Goal: Task Accomplishment & Management: Complete application form

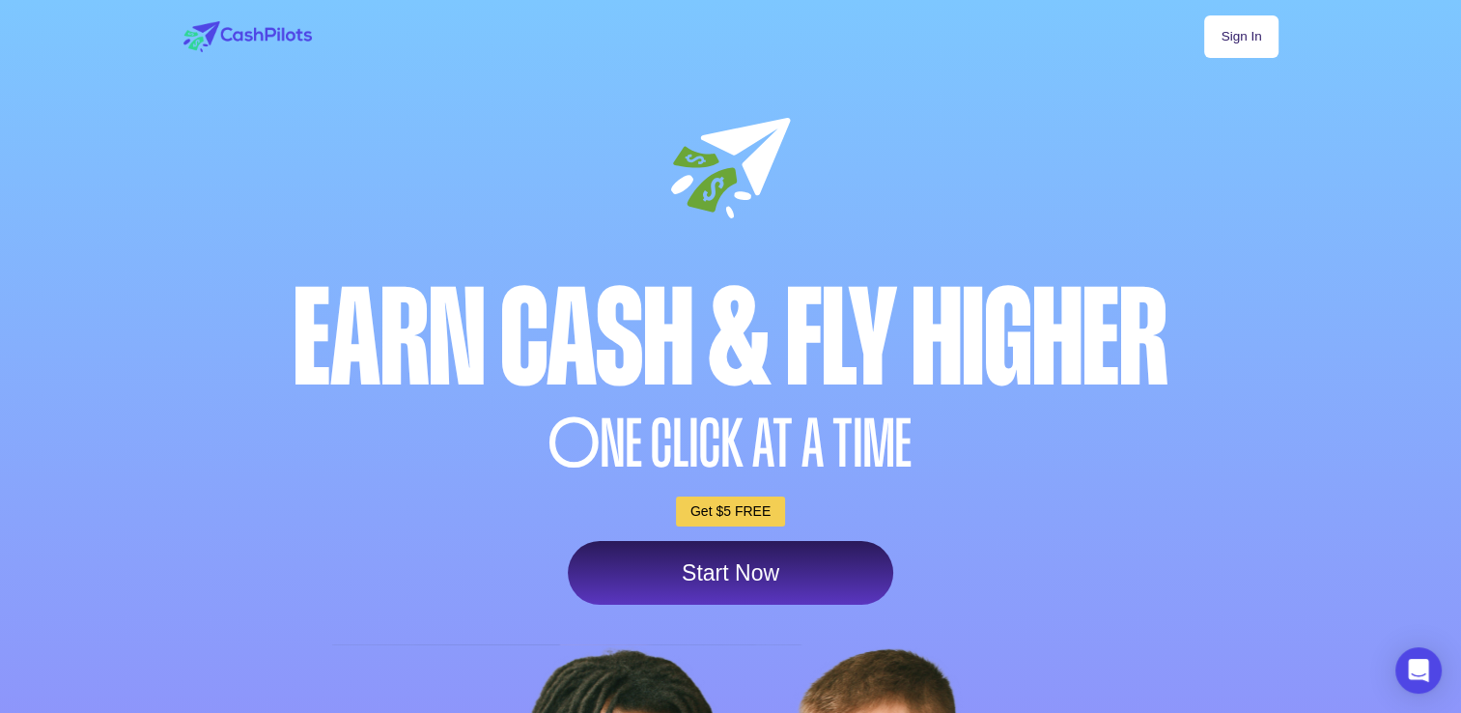
click at [831, 566] on link "Start Now" at bounding box center [730, 573] width 325 height 64
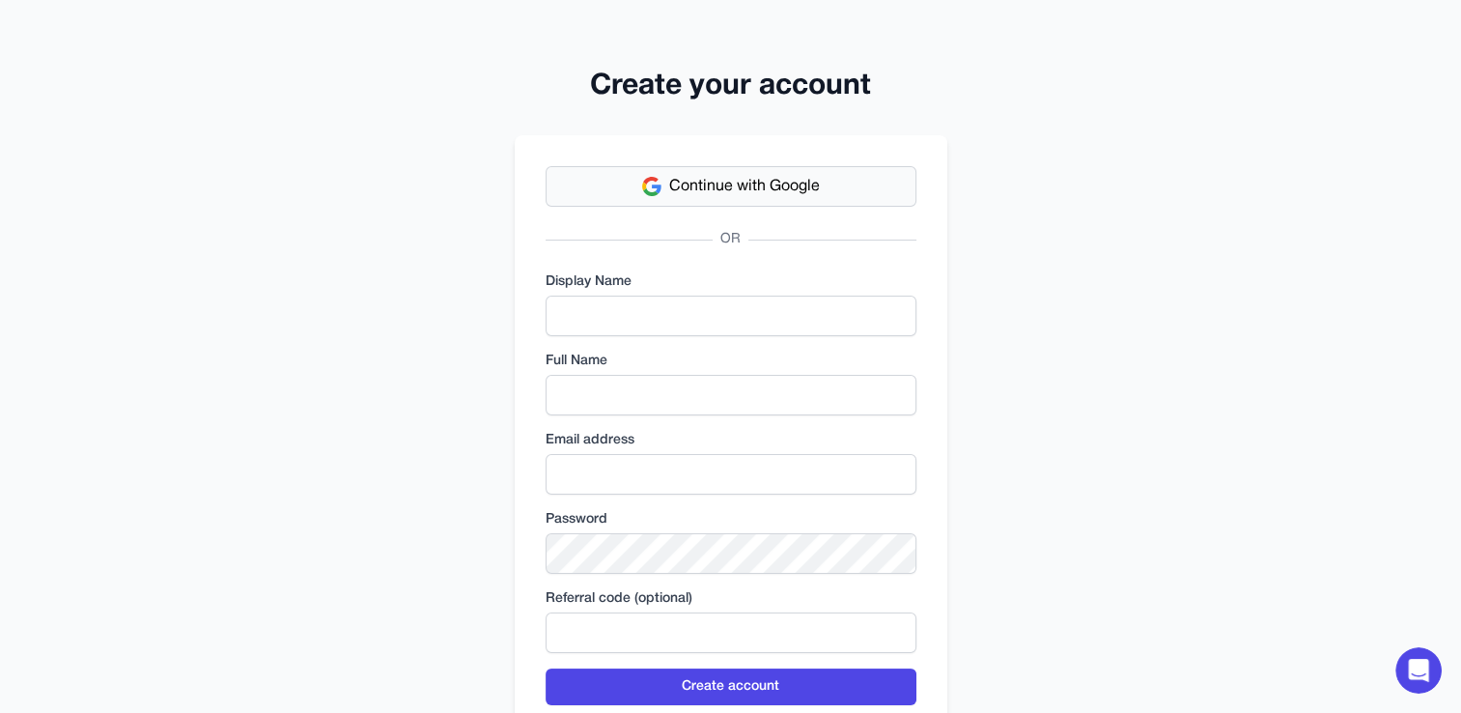
click at [614, 178] on button "Continue with Google" at bounding box center [731, 186] width 371 height 41
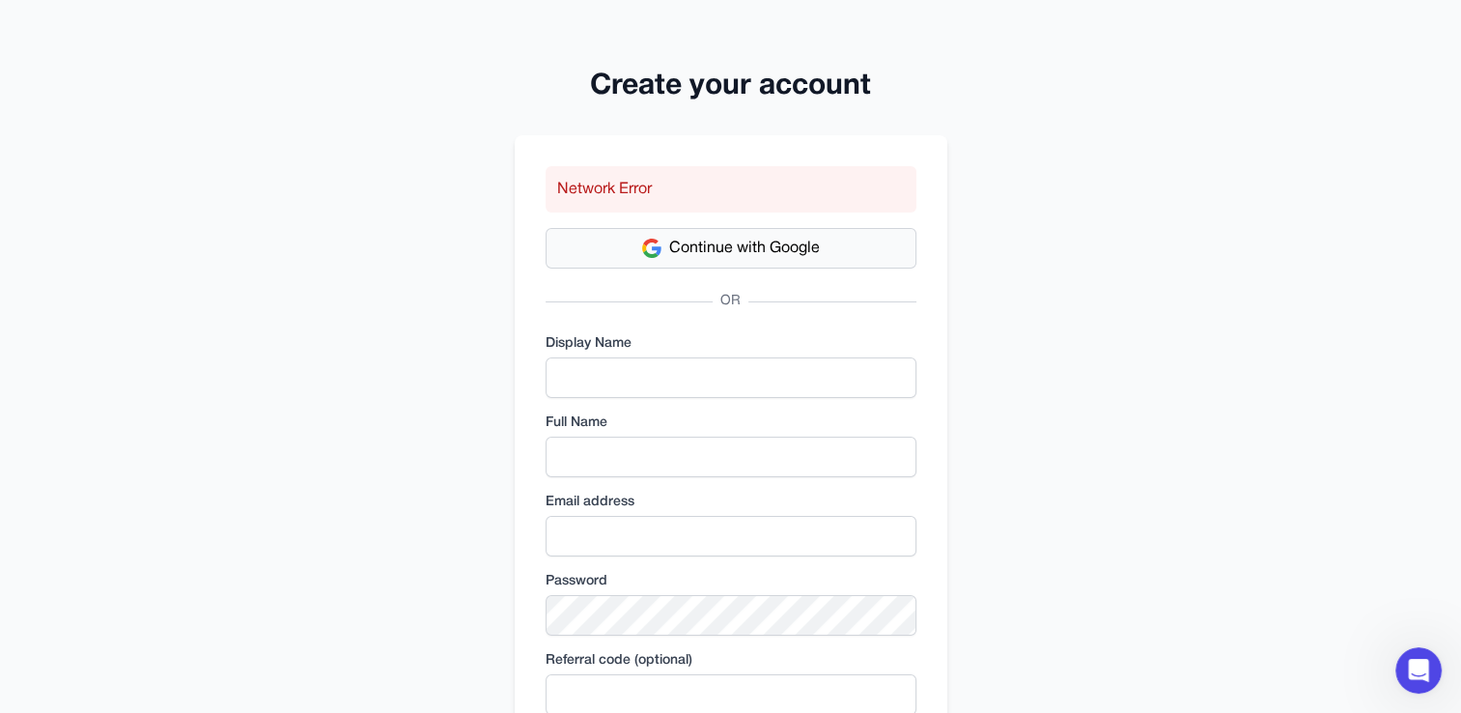
click at [799, 253] on span "Continue with Google" at bounding box center [744, 248] width 151 height 23
